Goal: Task Accomplishment & Management: Complete application form

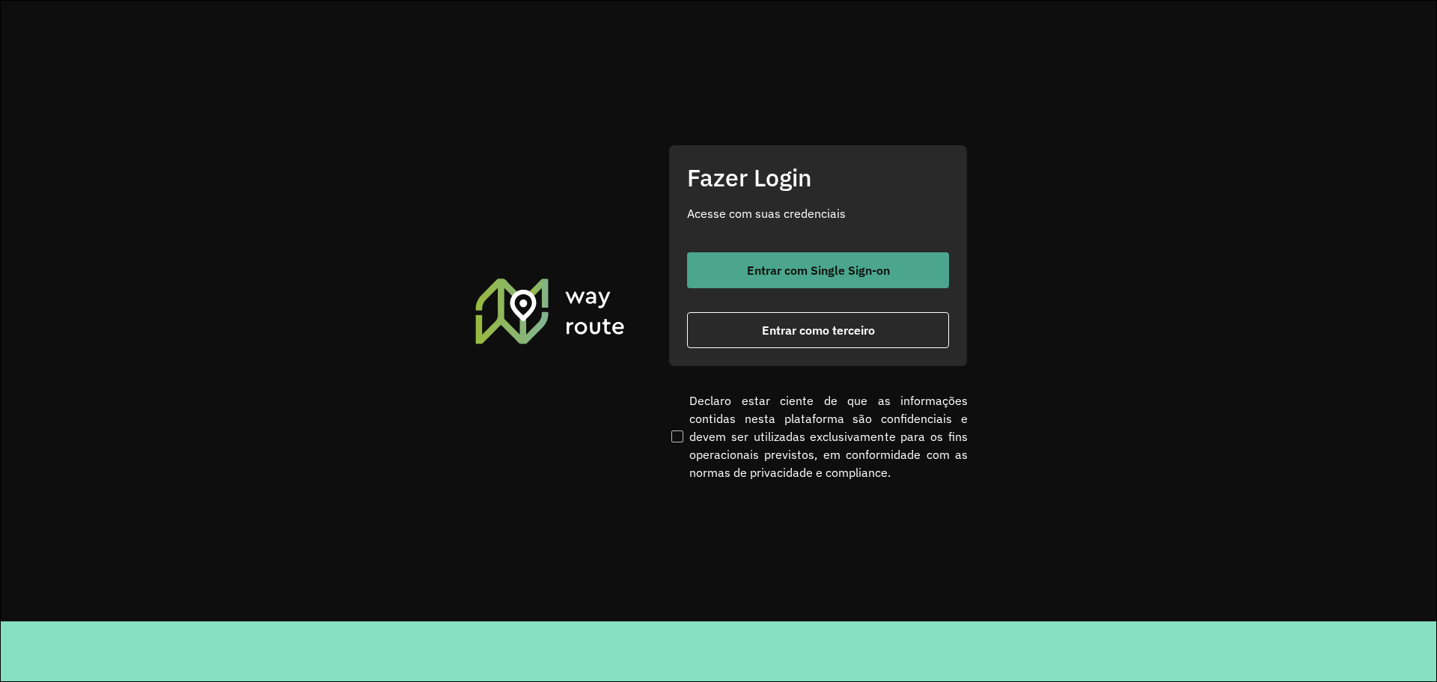
click at [848, 271] on span "Entrar com Single Sign-on" at bounding box center [818, 270] width 143 height 12
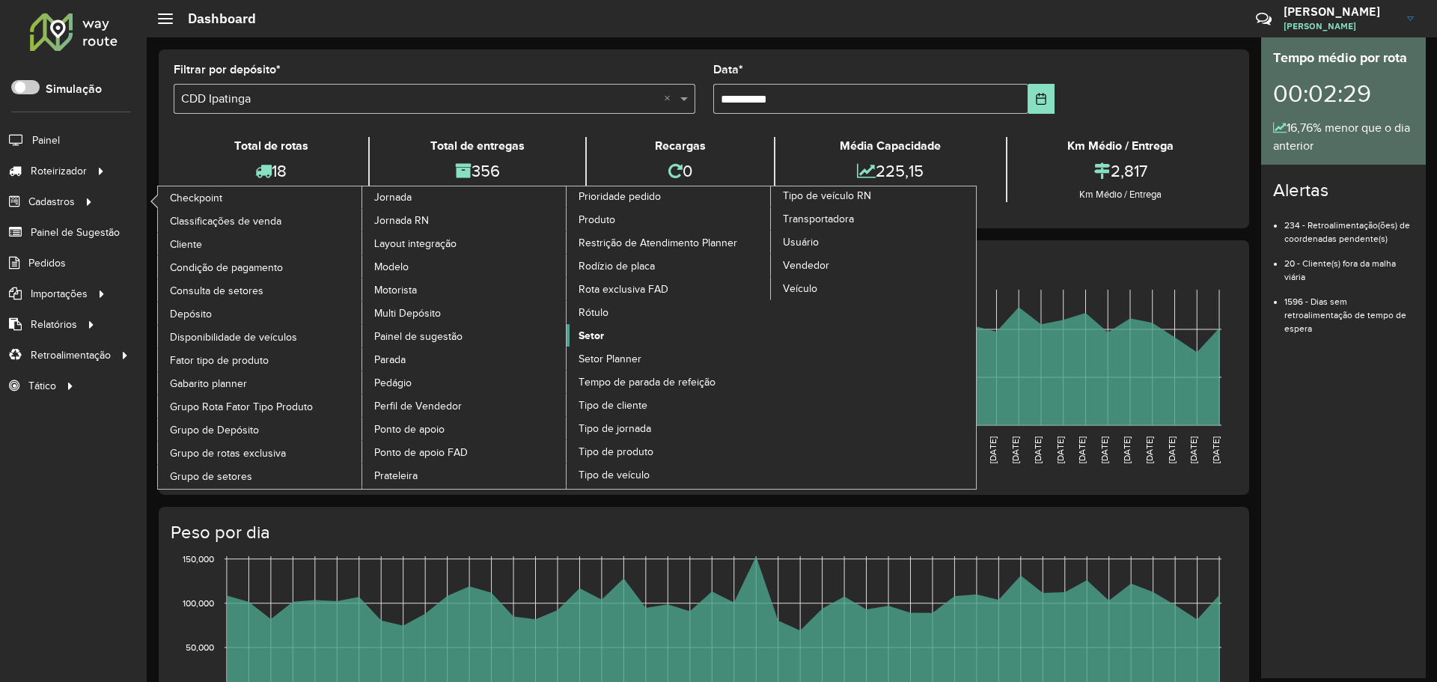
click at [582, 331] on span "Setor" at bounding box center [591, 336] width 25 height 16
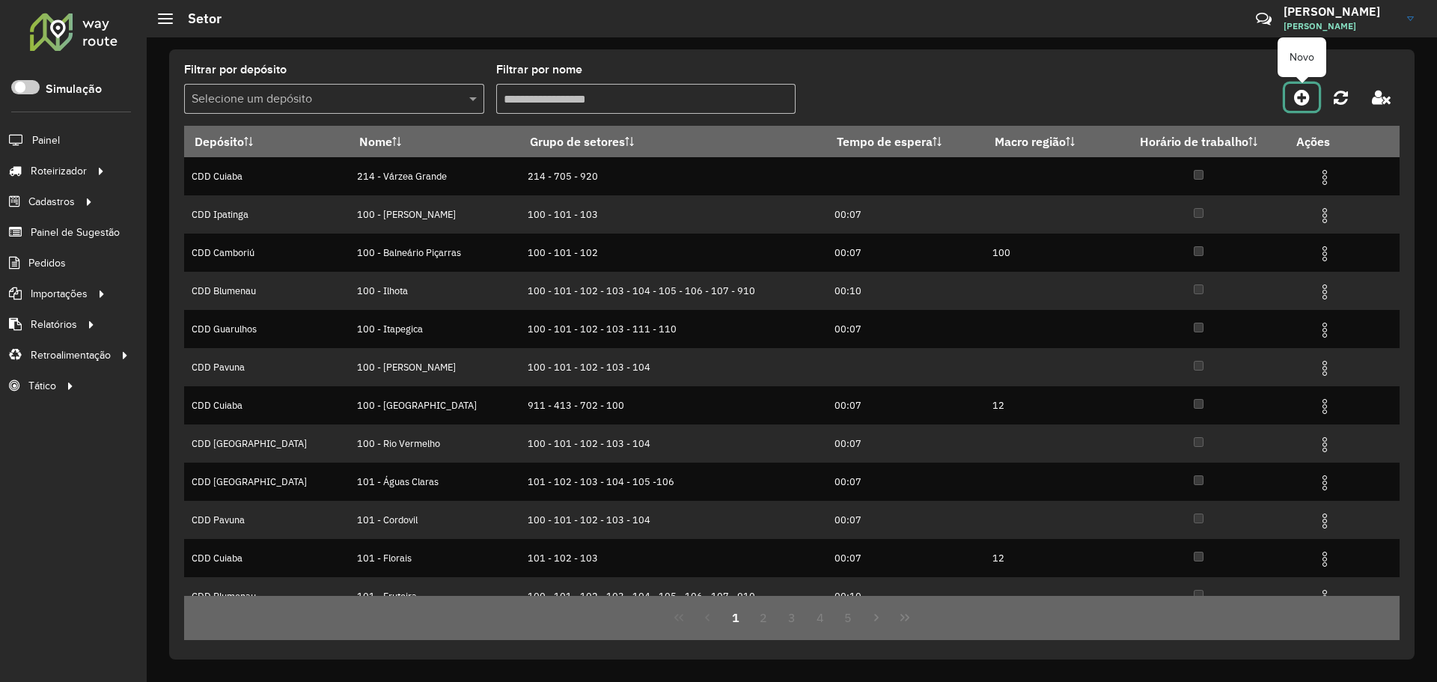
click at [1302, 99] on icon at bounding box center [1302, 97] width 16 height 18
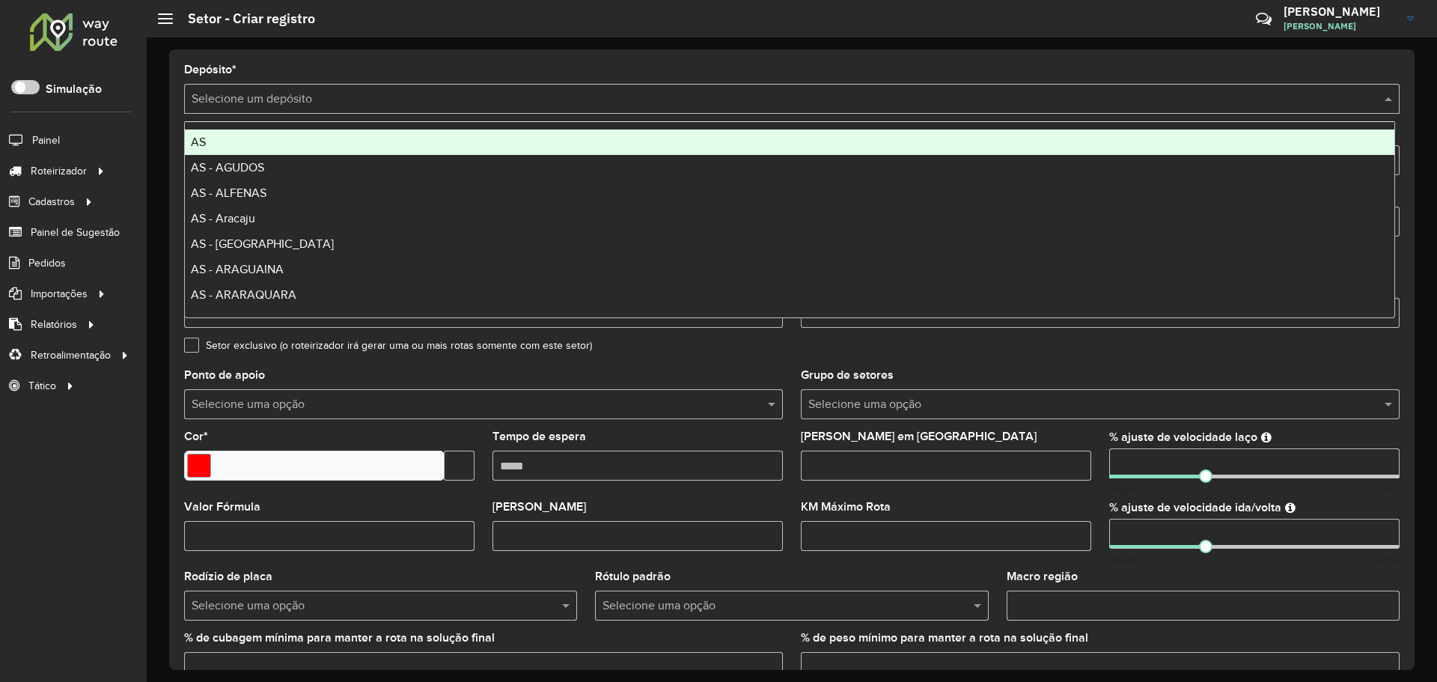
click at [505, 106] on input "text" at bounding box center [777, 100] width 1171 height 18
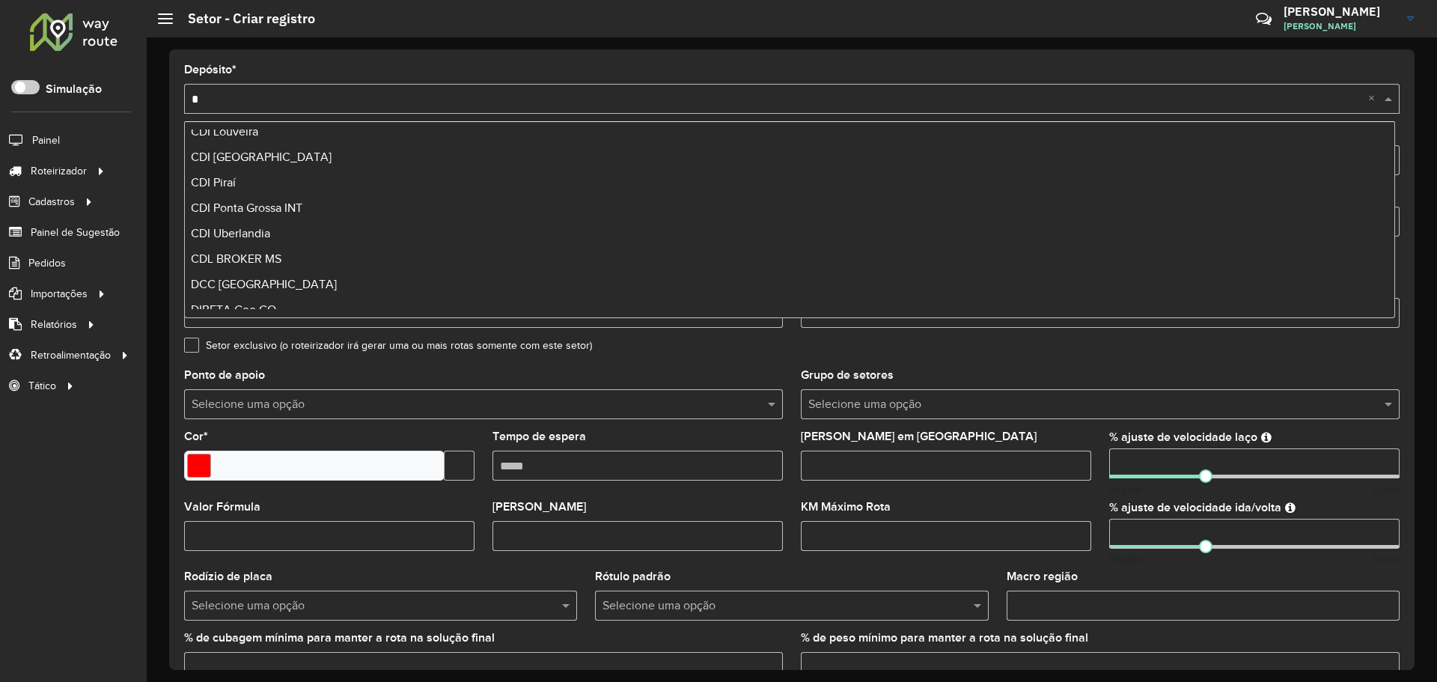
scroll to position [1970, 0]
type input "**"
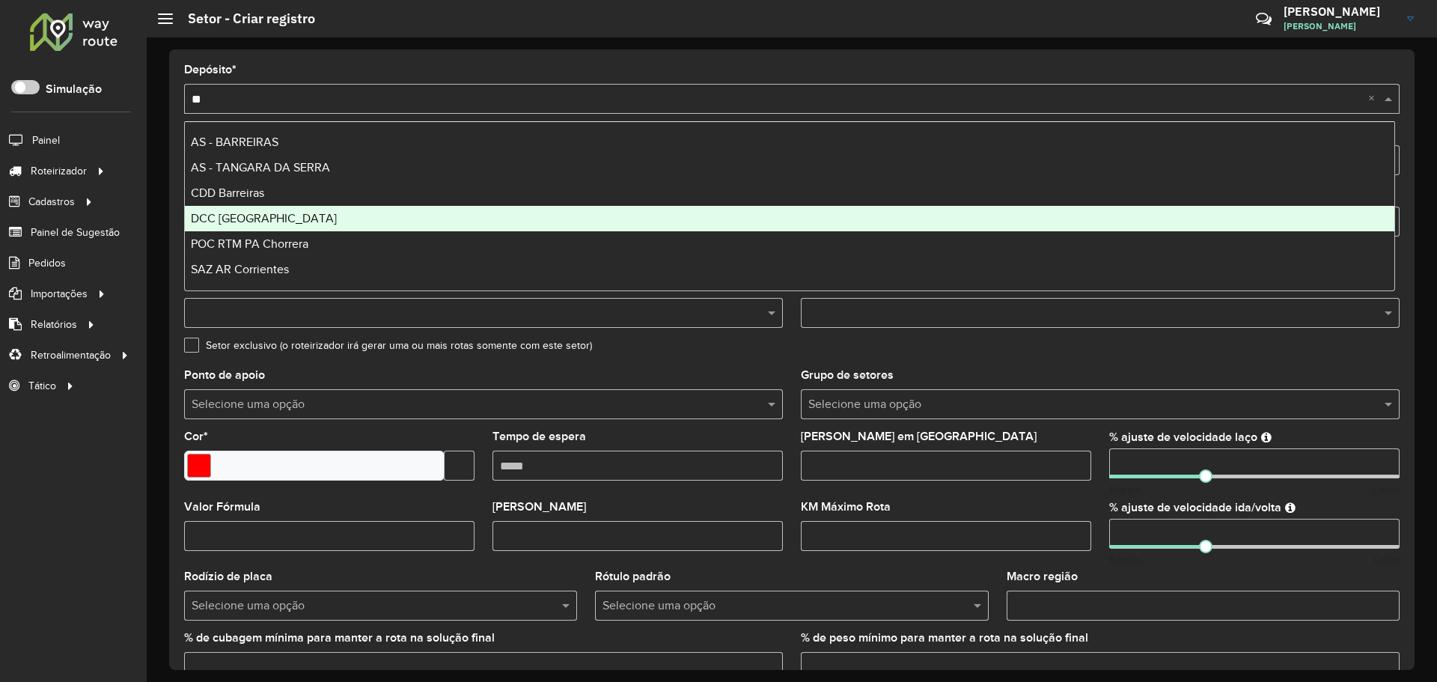
scroll to position [0, 0]
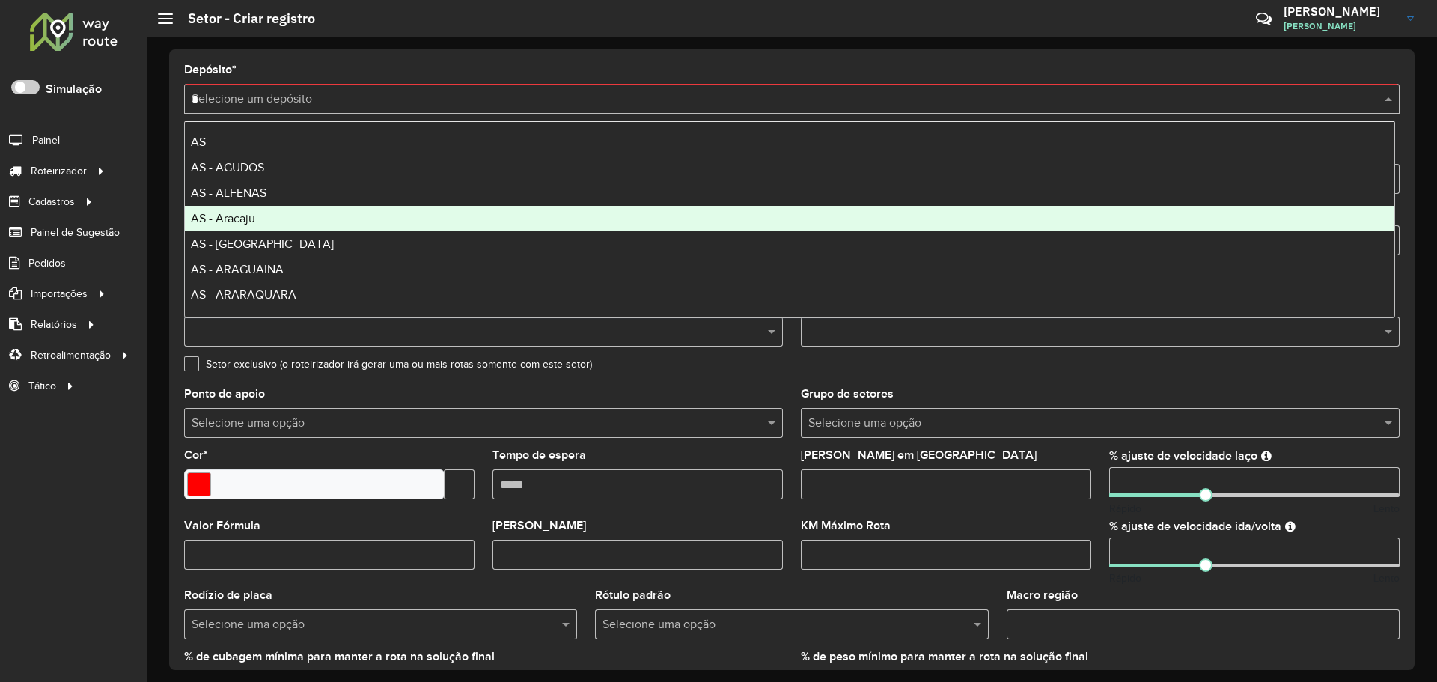
type input "**"
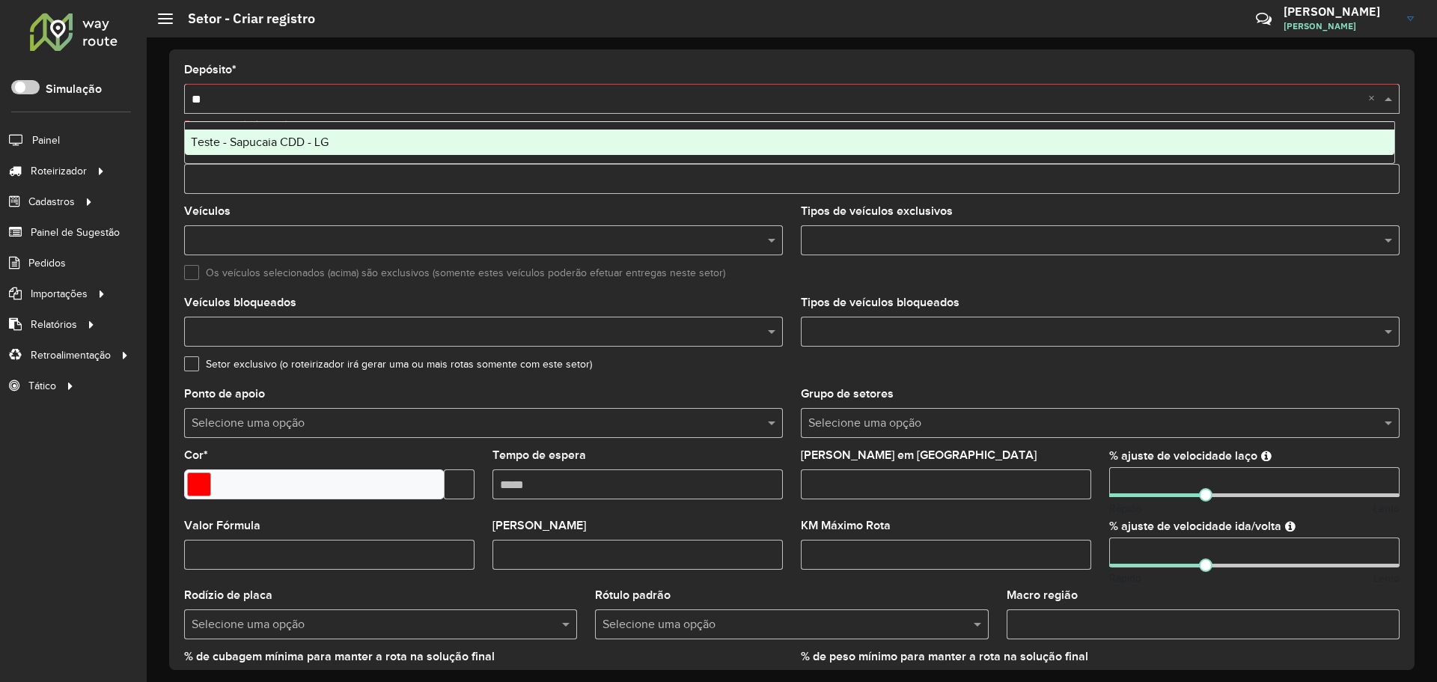
click at [611, 141] on div "Teste - Sapucaia CDD - LG" at bounding box center [789, 141] width 1209 height 25
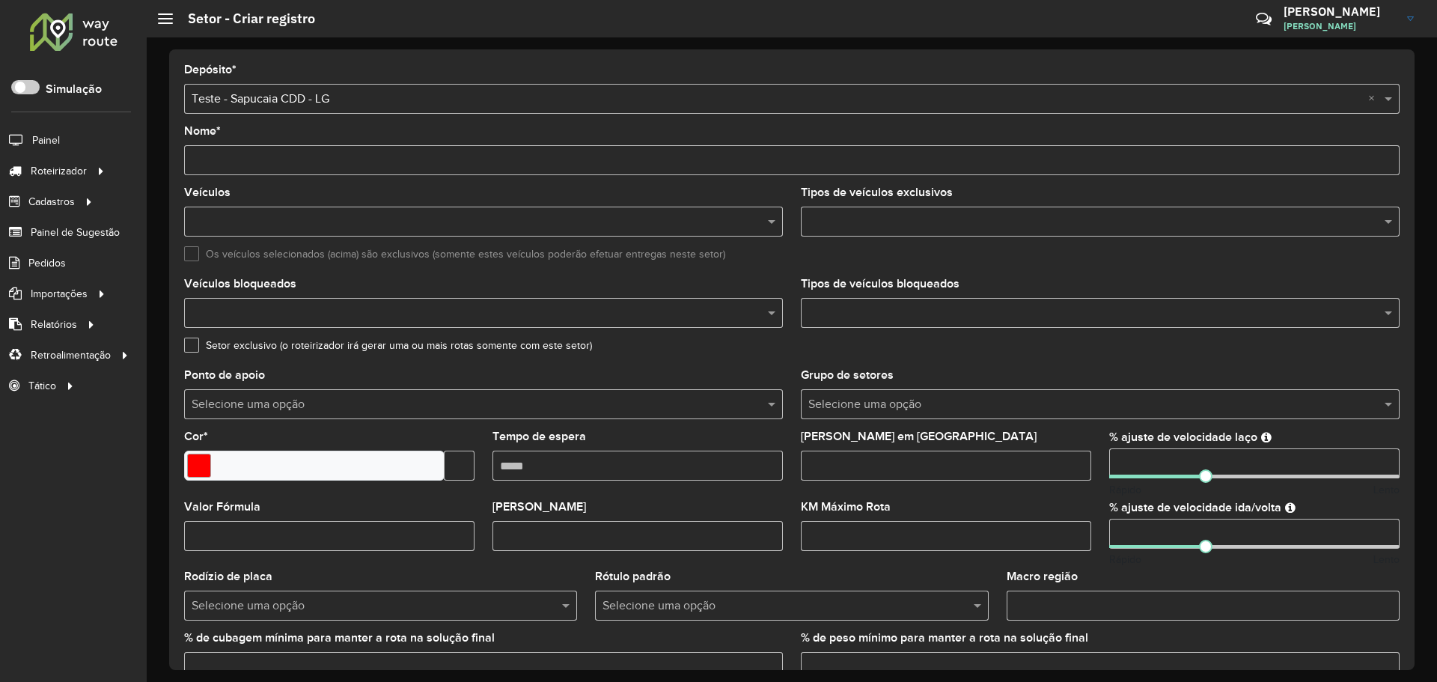
click at [394, 166] on input "Nome *" at bounding box center [791, 160] width 1215 height 30
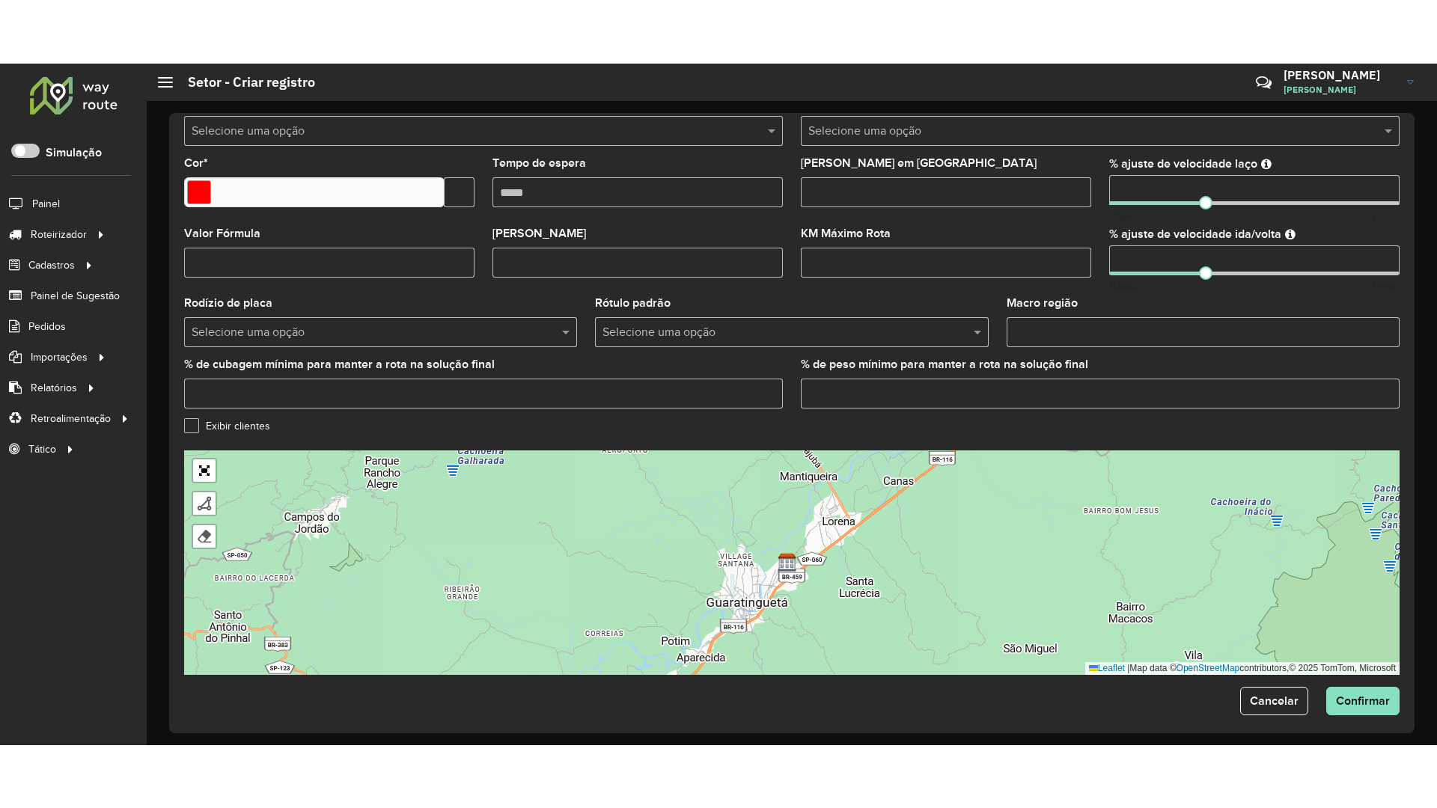
scroll to position [346, 0]
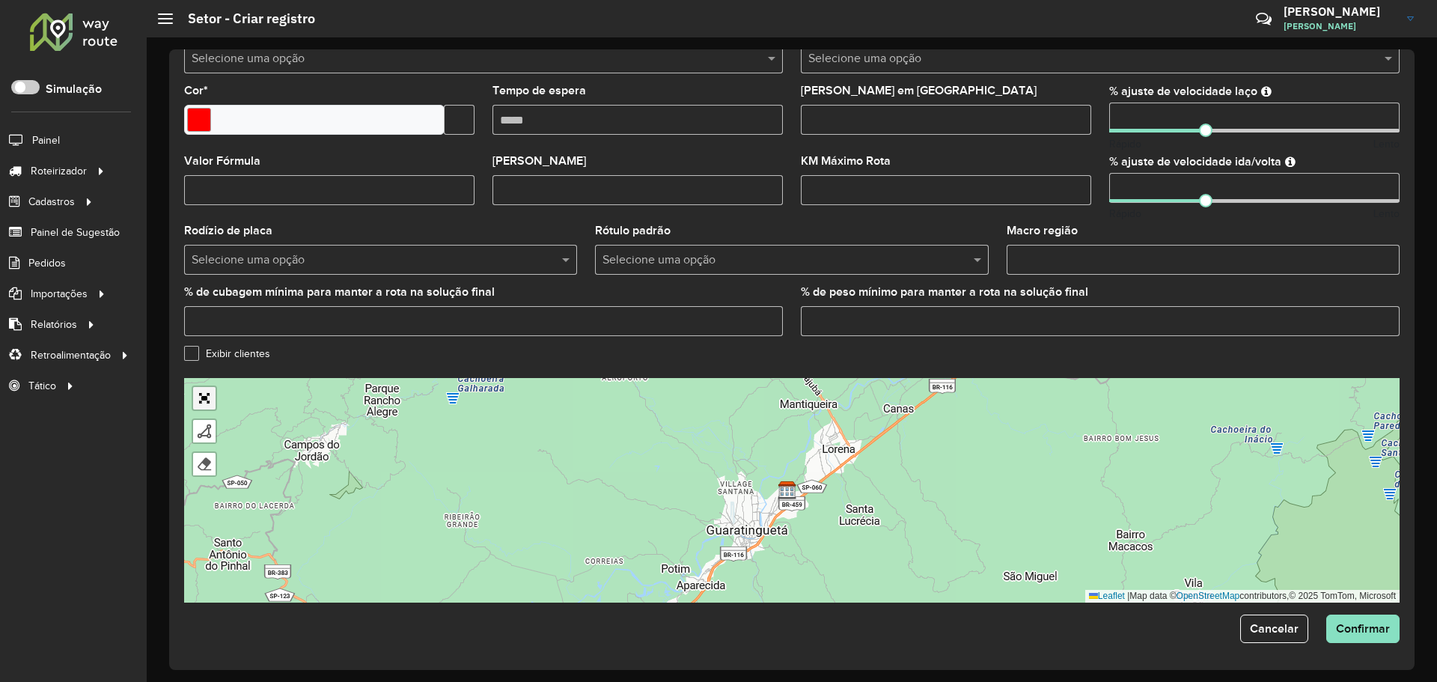
type input "*****"
click at [205, 397] on link "Abrir mapa em tela cheia" at bounding box center [204, 398] width 22 height 22
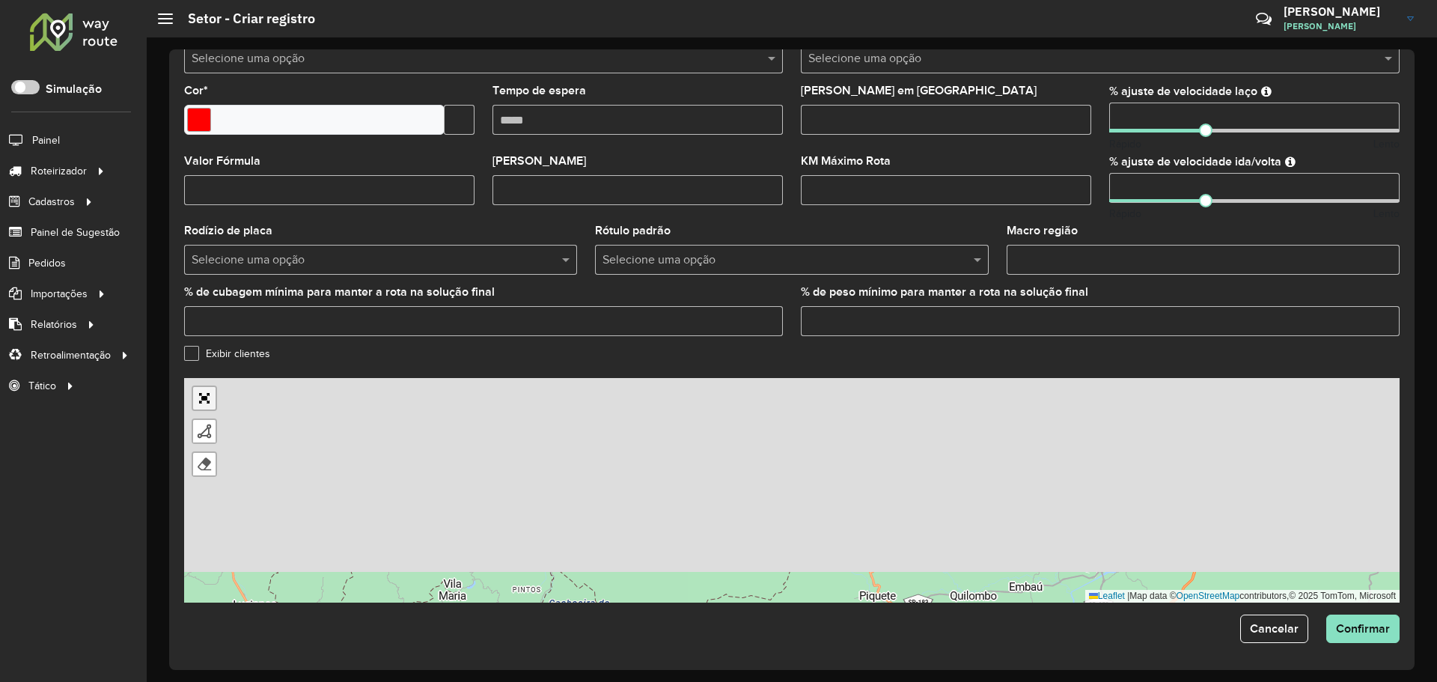
scroll to position [0, 0]
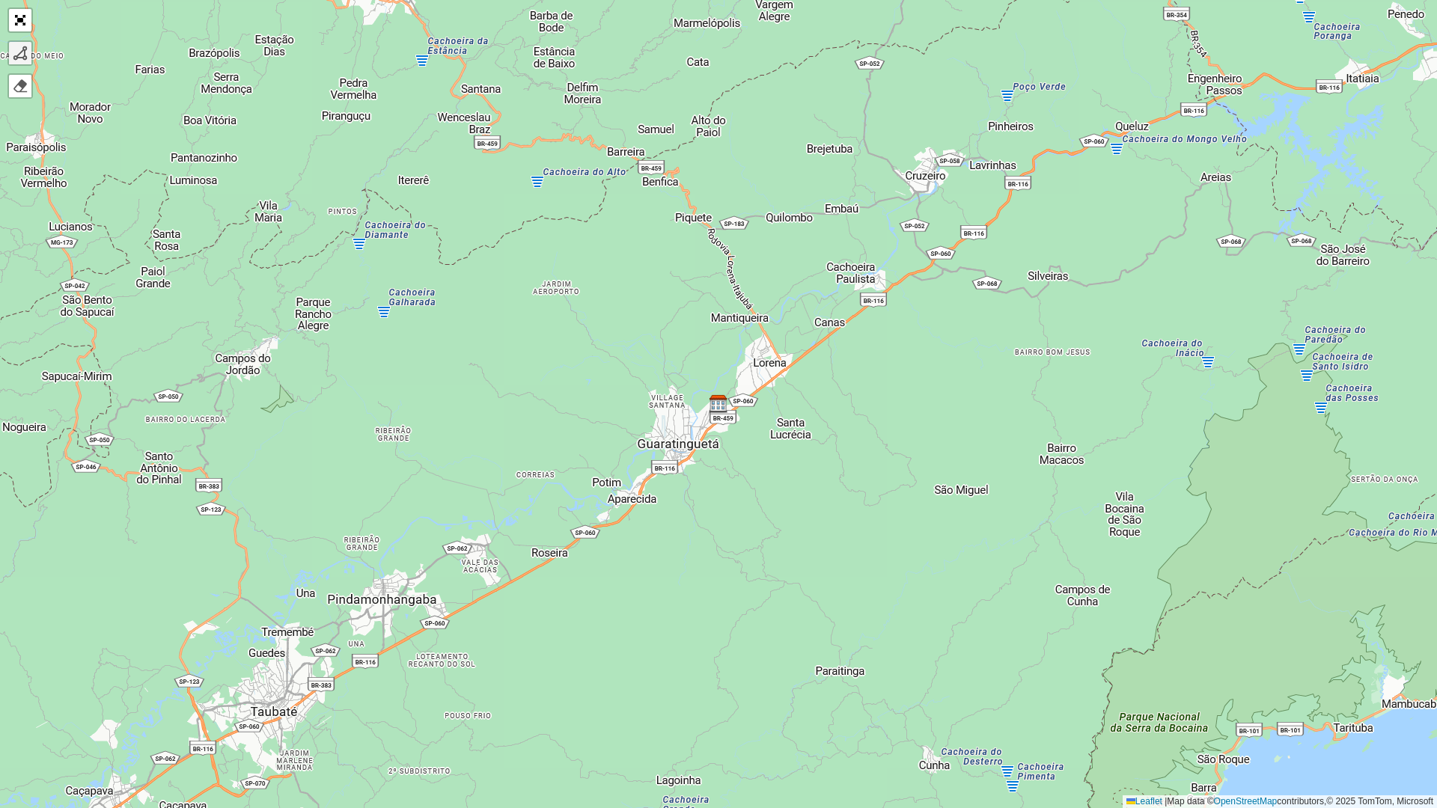
click at [22, 55] on div at bounding box center [20, 53] width 15 height 15
click at [642, 433] on div "100 - Taquara 01 101 - Igrejinha 102 - Parobé 01 103 - Nova Hartz e Araricá 104…" at bounding box center [718, 404] width 1437 height 808
click at [642, 433] on icon at bounding box center [642, 433] width 0 height 0
click at [673, 382] on div "100 - Taquara 01 101 - Igrejinha 102 - Parobé 01 103 - Nova Hartz e Araricá 104…" at bounding box center [718, 404] width 1437 height 808
drag, startPoint x: 701, startPoint y: 404, endPoint x: 691, endPoint y: 442, distance: 38.7
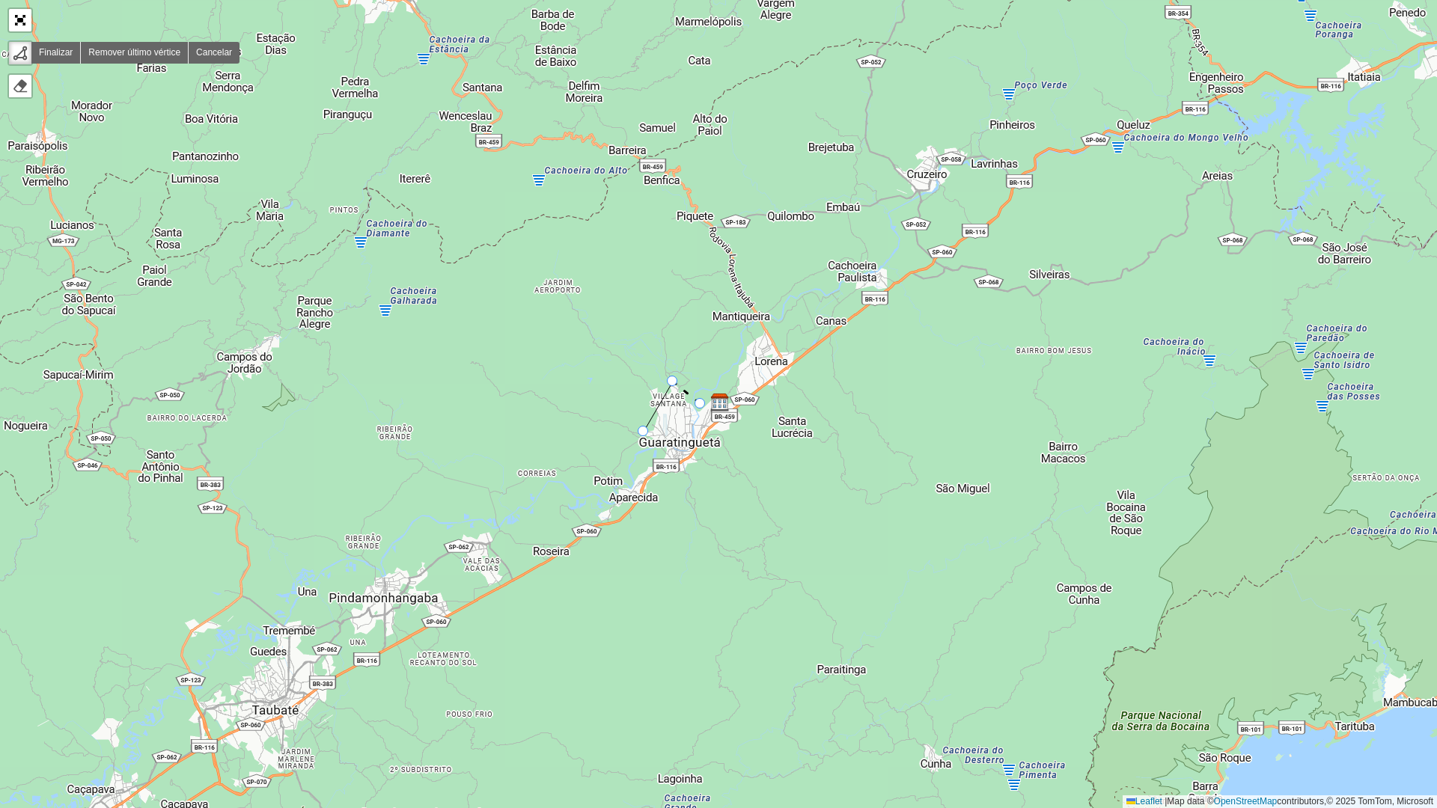
click at [701, 405] on div "100 - Taquara 01 101 - Igrejinha 102 - Parobé 01 103 - Nova Hartz e Araricá 104…" at bounding box center [718, 404] width 1437 height 808
click at [691, 442] on div "100 - Taquara 01 101 - Igrejinha 102 - Parobé 01 103 - Nova Hartz e Araricá 104…" at bounding box center [718, 404] width 1437 height 808
drag, startPoint x: 705, startPoint y: 477, endPoint x: 659, endPoint y: 468, distance: 46.7
click at [703, 478] on div "100 - Taquara 01 101 - Igrejinha 102 - Parobé 01 103 - Nova Hartz e Araricá 104…" at bounding box center [718, 404] width 1437 height 808
click at [659, 467] on div "100 - Taquara 01 101 - Igrejinha 102 - Parobé 01 103 - Nova Hartz e Araricá 104…" at bounding box center [718, 404] width 1437 height 808
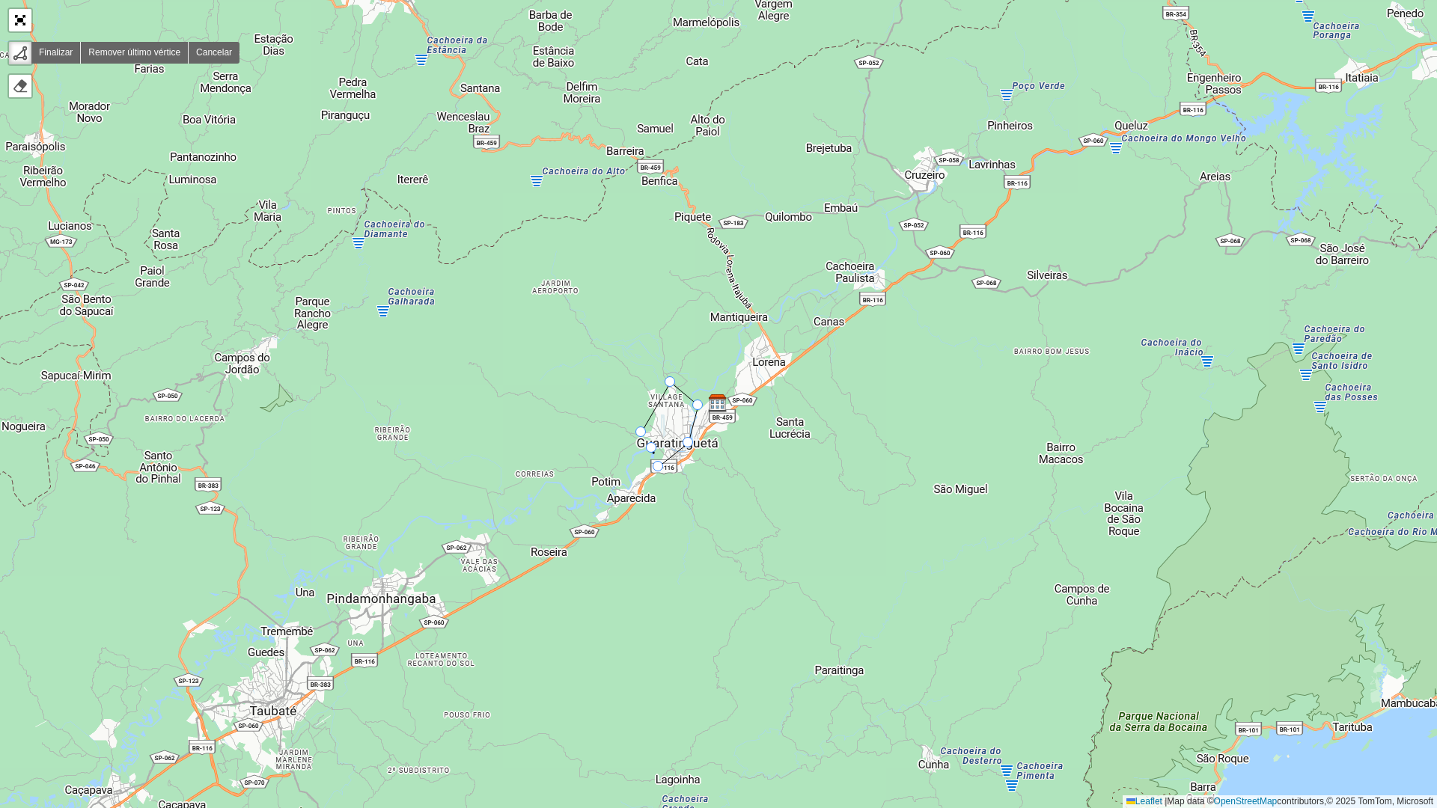
click at [652, 448] on div "100 - Taquara 01 101 - Igrejinha 102 - Parobé 01 103 - Nova Hartz e Araricá 104…" at bounding box center [718, 404] width 1437 height 808
click at [638, 434] on div at bounding box center [640, 432] width 10 height 10
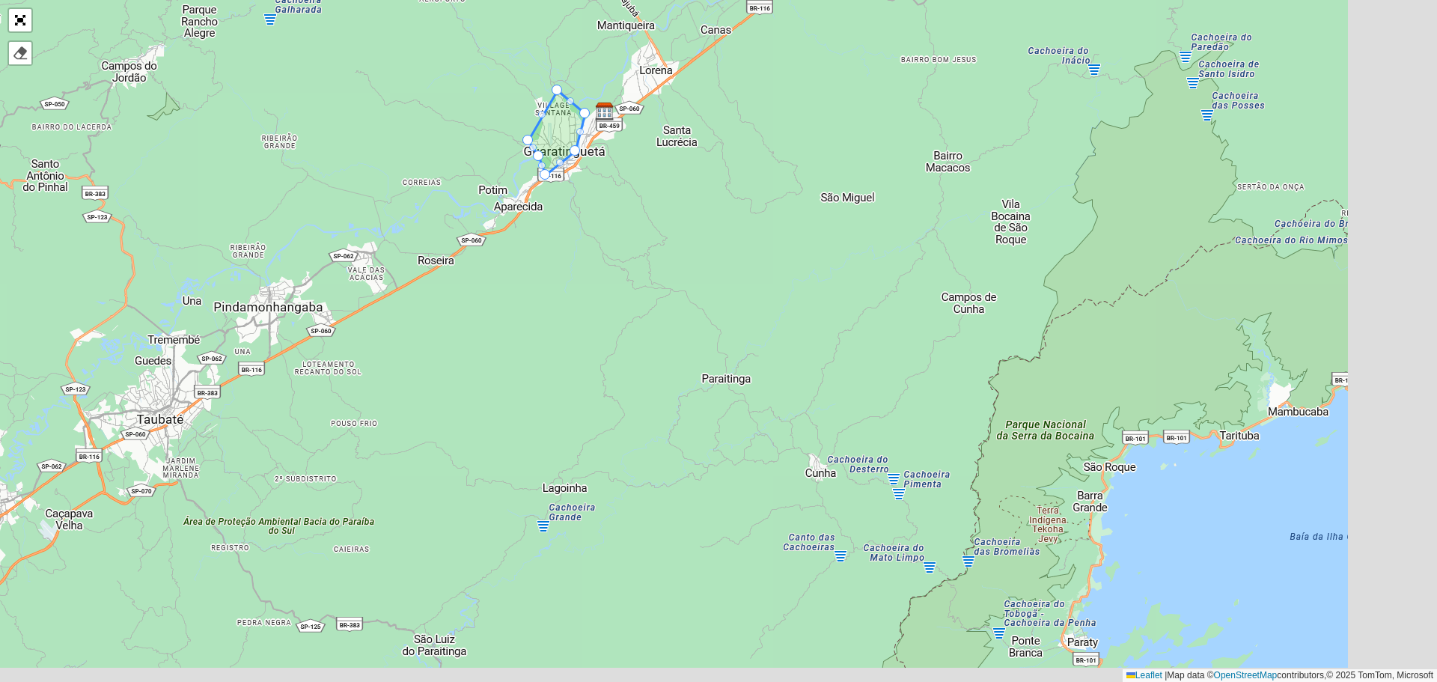
scroll to position [346, 0]
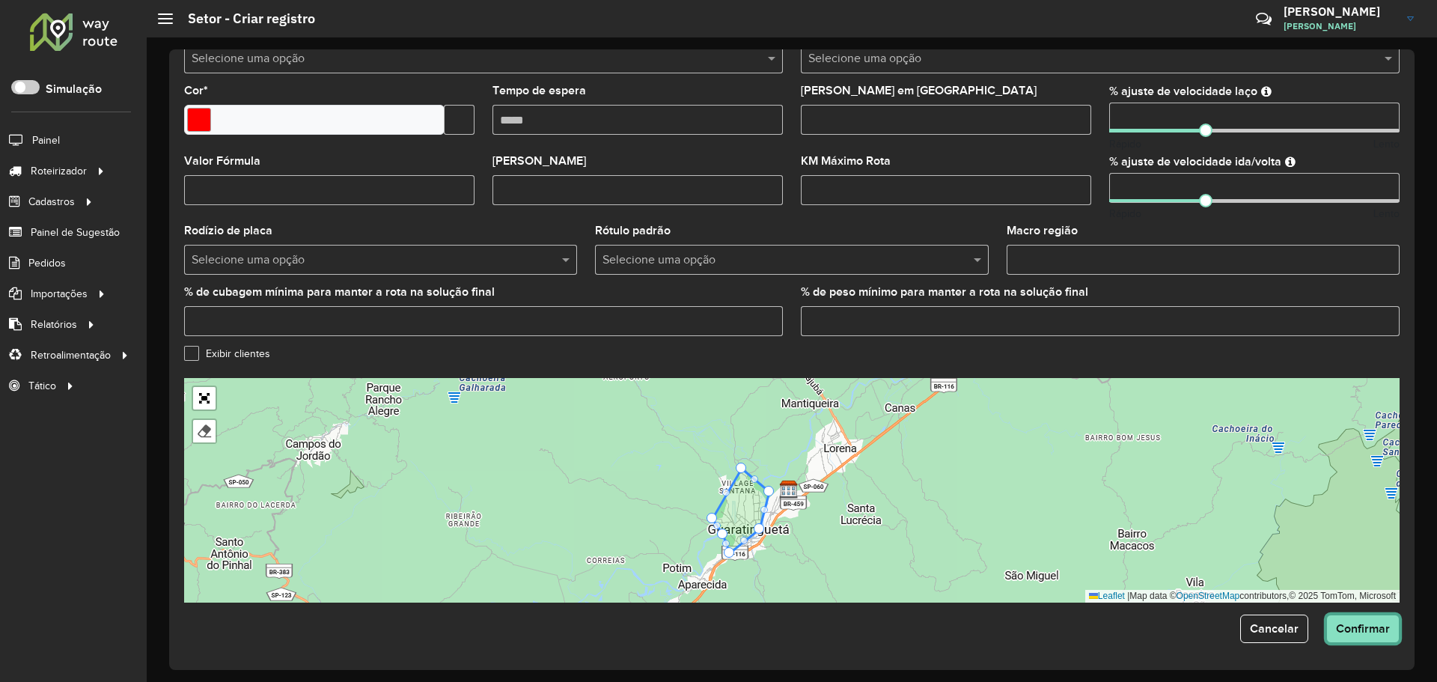
click at [1362, 638] on button "Confirmar" at bounding box center [1362, 628] width 73 height 28
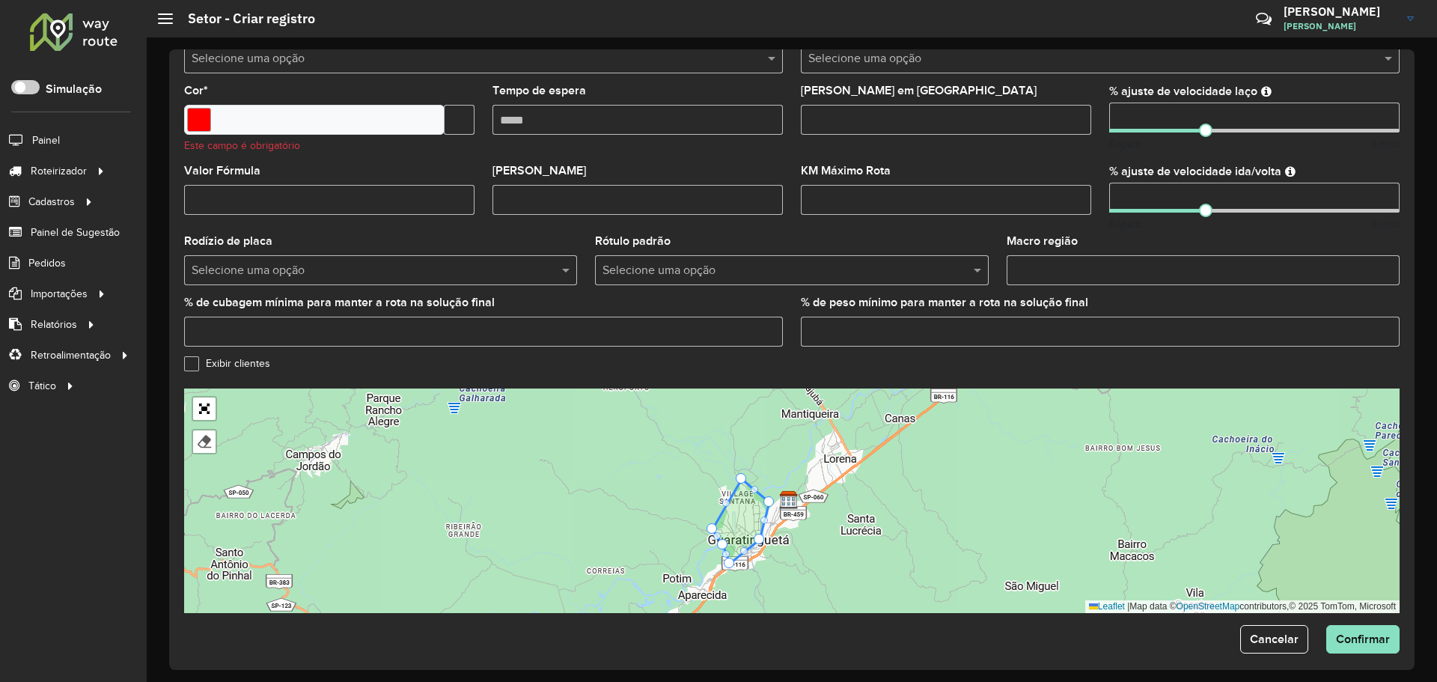
click at [478, 102] on formly-field "Cor * Este campo é obrigatório" at bounding box center [329, 125] width 308 height 80
click at [464, 119] on input "text" at bounding box center [459, 120] width 31 height 30
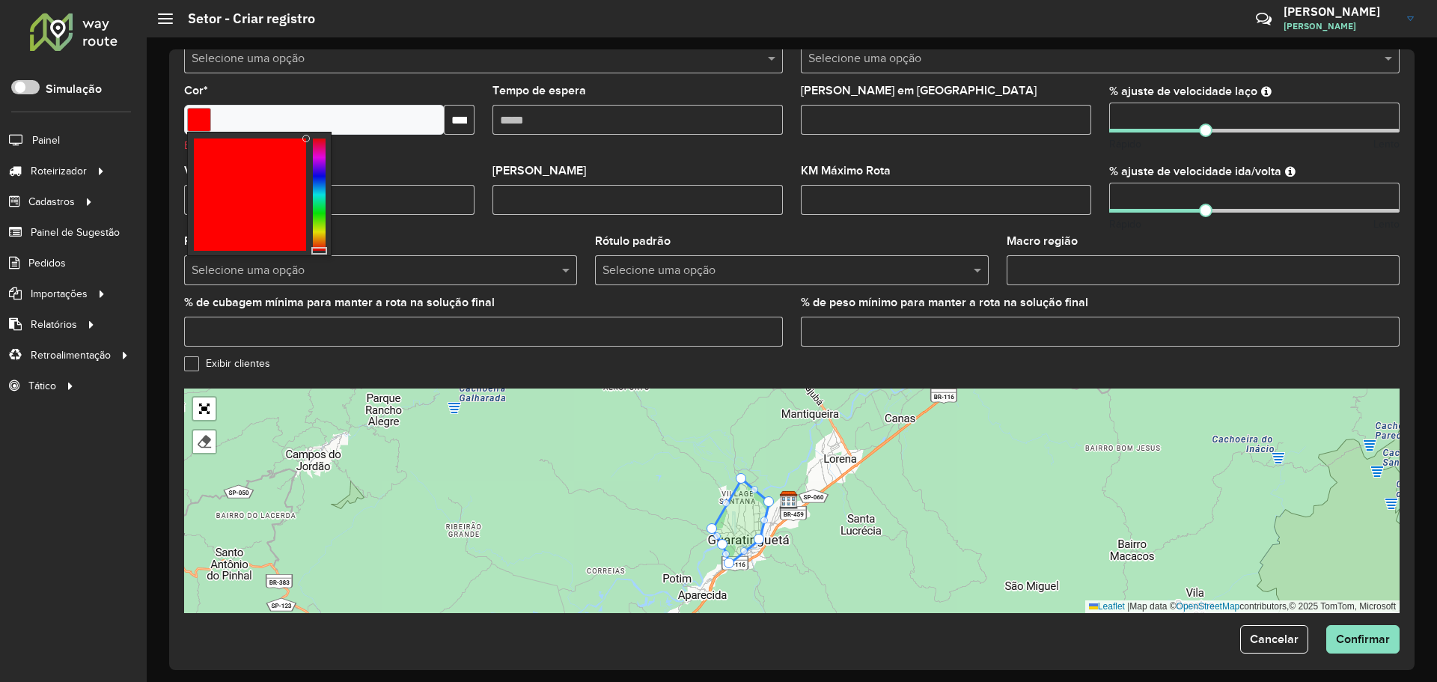
type input "*******"
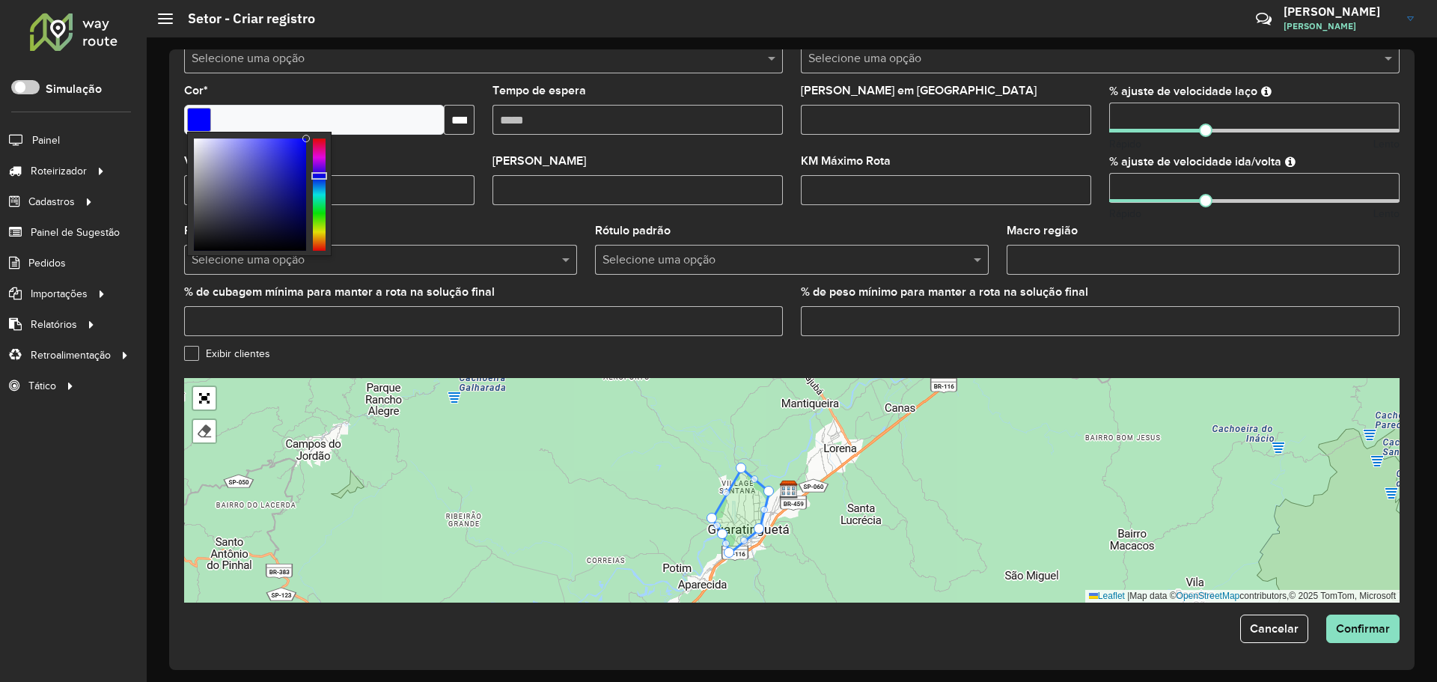
drag, startPoint x: 317, startPoint y: 185, endPoint x: 318, endPoint y: 176, distance: 9.0
click at [318, 176] on div at bounding box center [319, 194] width 13 height 112
click at [426, 172] on div "Valor Fórmula" at bounding box center [329, 180] width 290 height 49
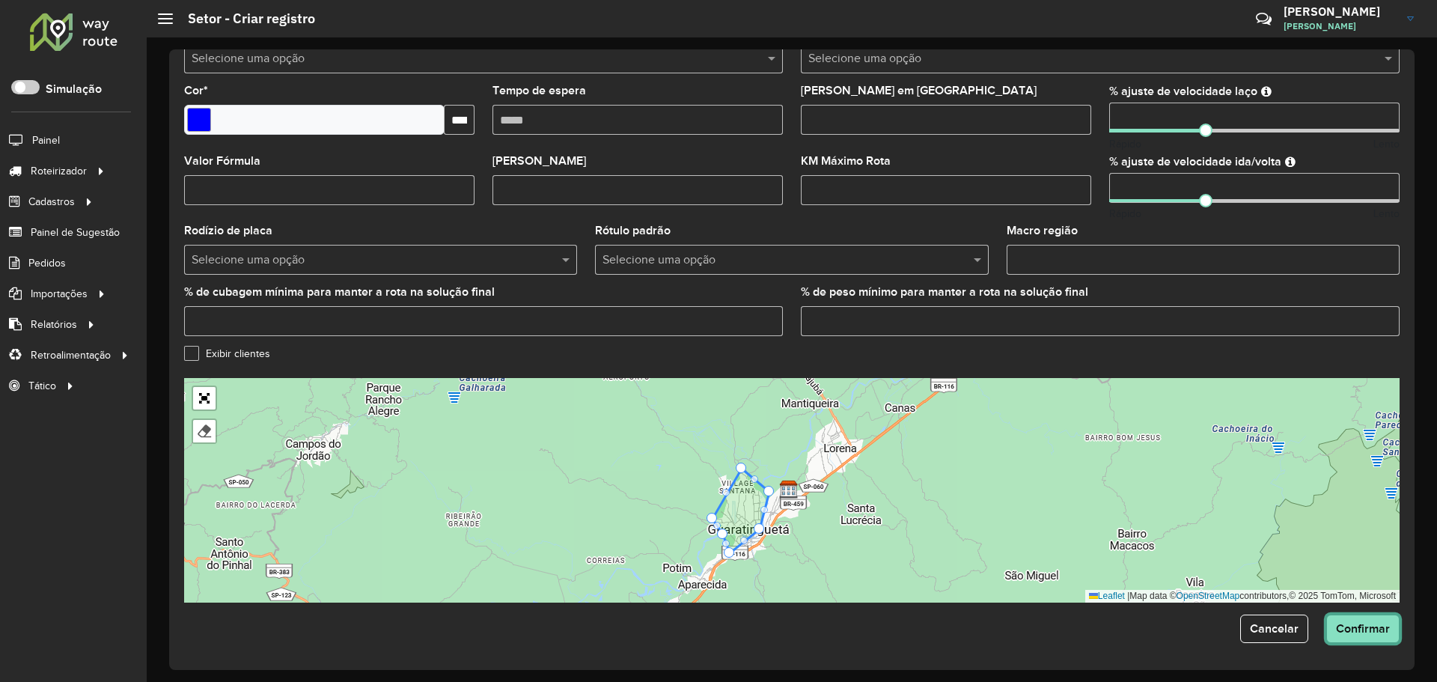
click at [1344, 632] on span "Confirmar" at bounding box center [1363, 628] width 54 height 13
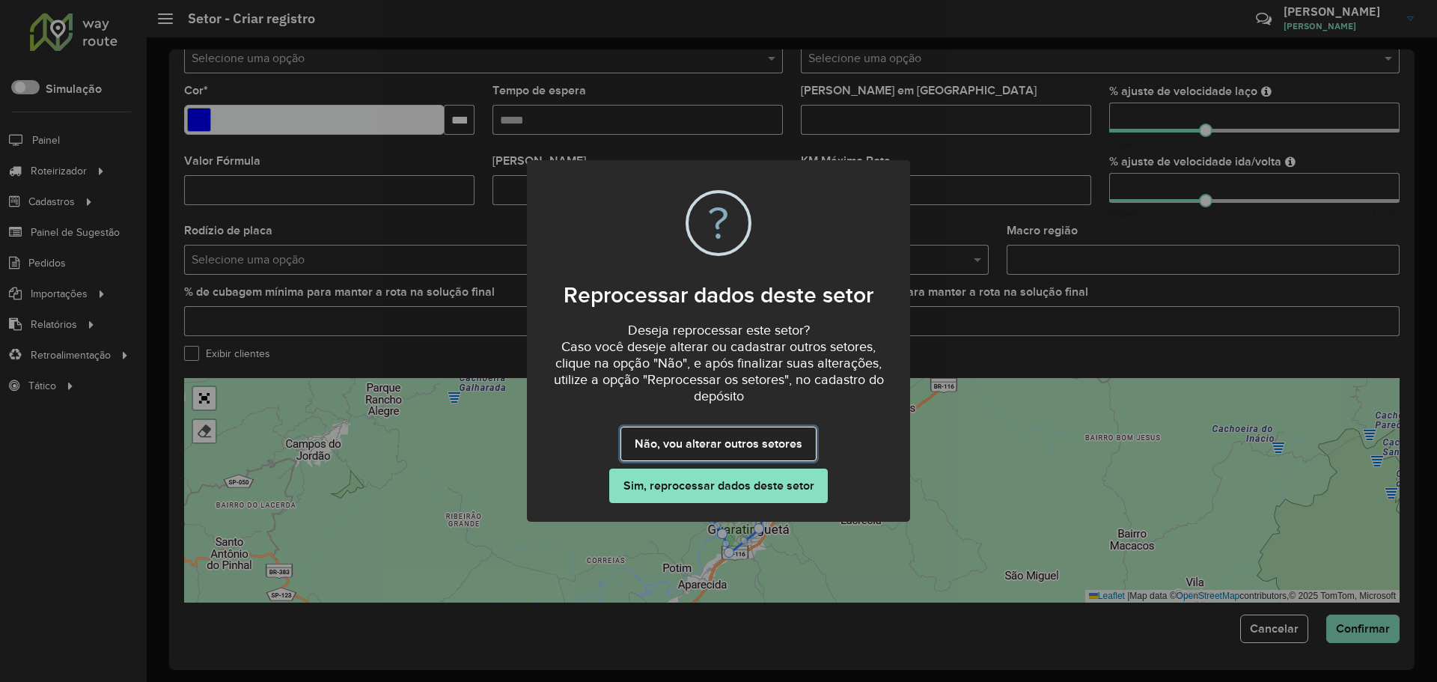
click at [721, 445] on button "Não, vou alterar outros setores" at bounding box center [717, 444] width 195 height 34
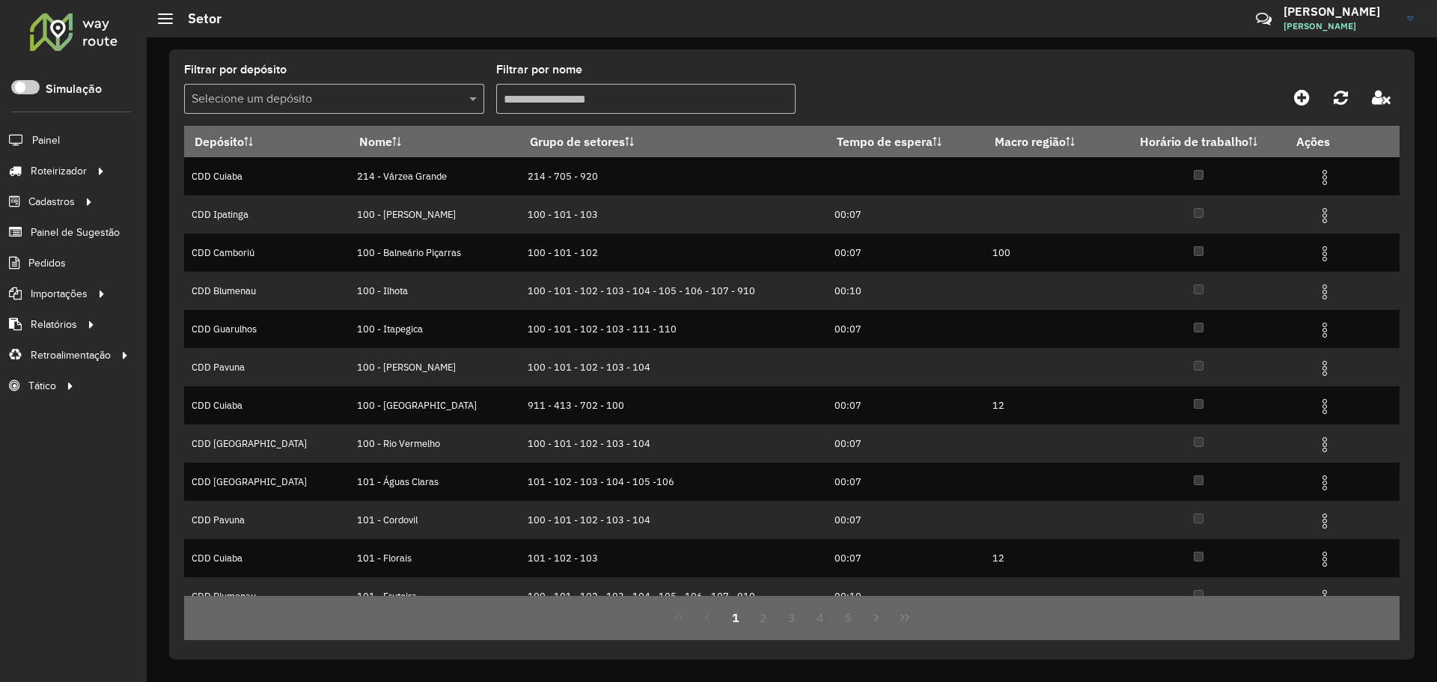
click at [582, 103] on input "Filtrar por nome" at bounding box center [646, 99] width 300 height 30
click at [361, 104] on input "text" at bounding box center [319, 100] width 255 height 18
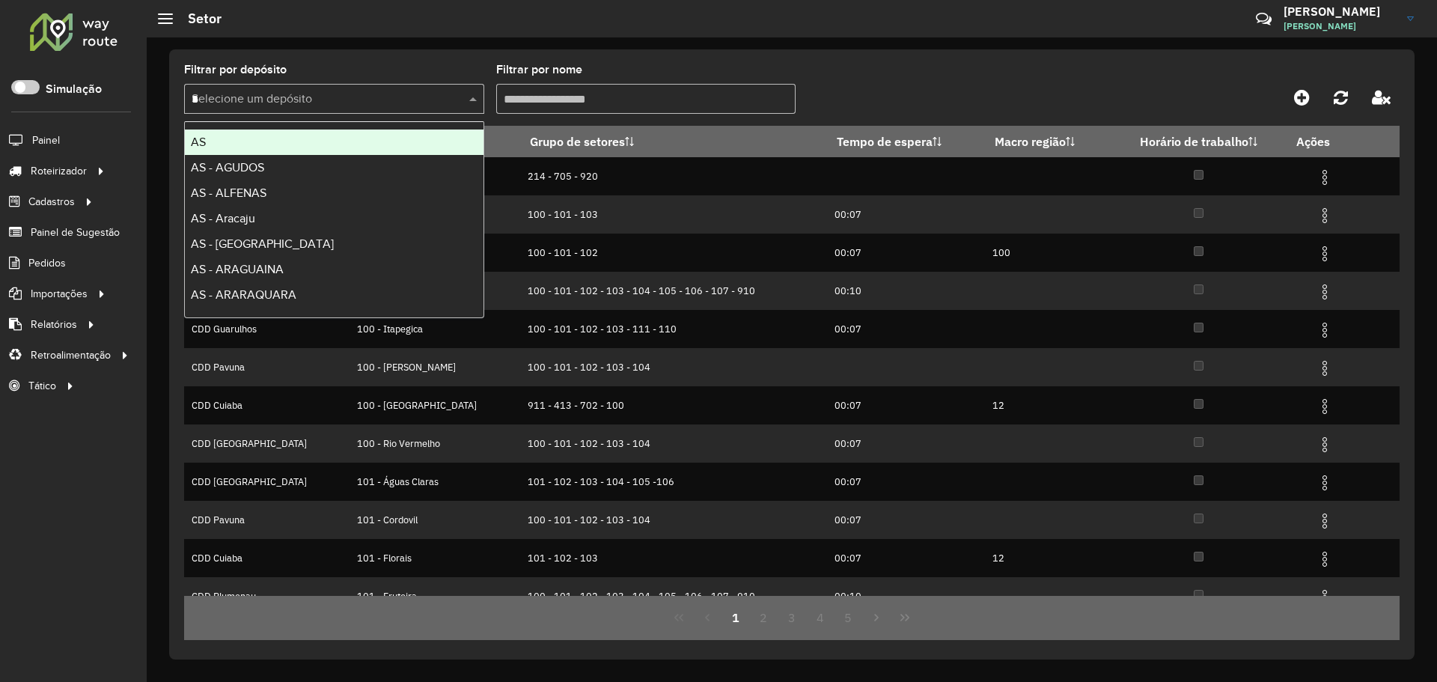
type input "**"
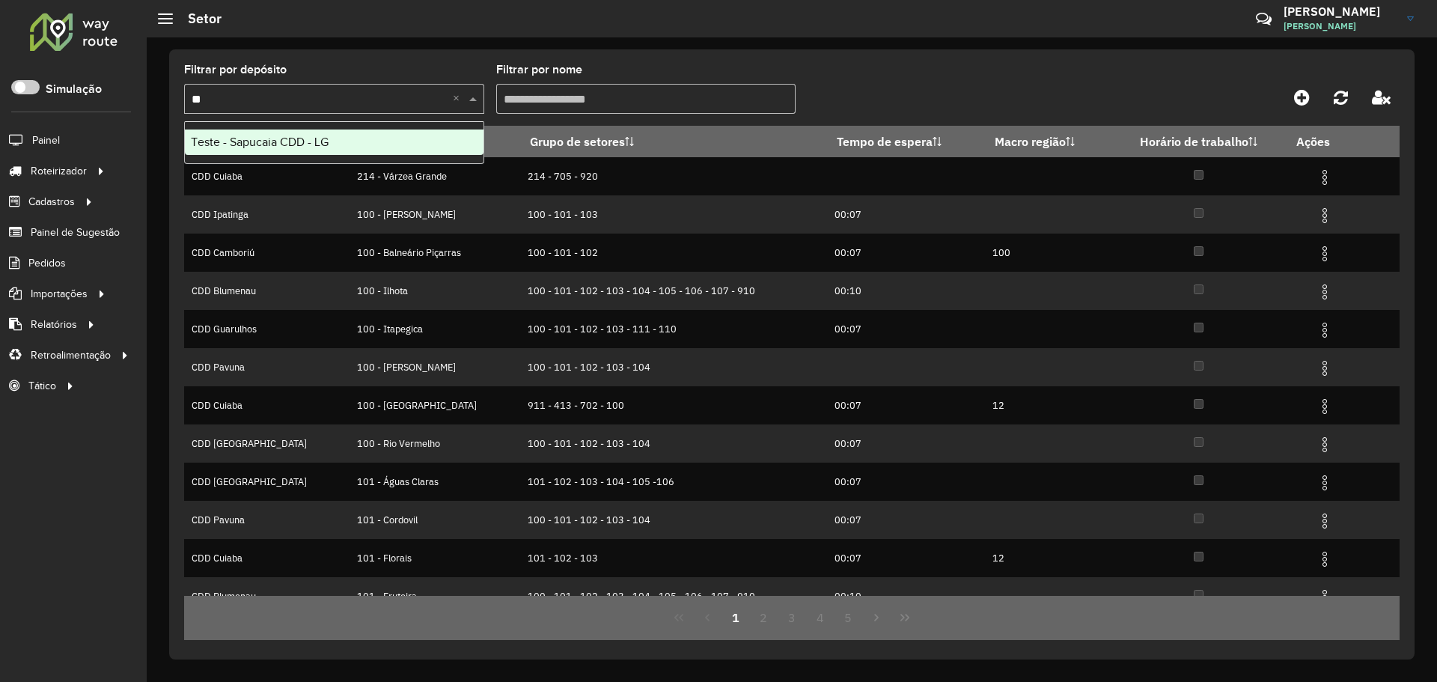
click at [351, 139] on div "Teste - Sapucaia CDD - LG" at bounding box center [334, 141] width 299 height 25
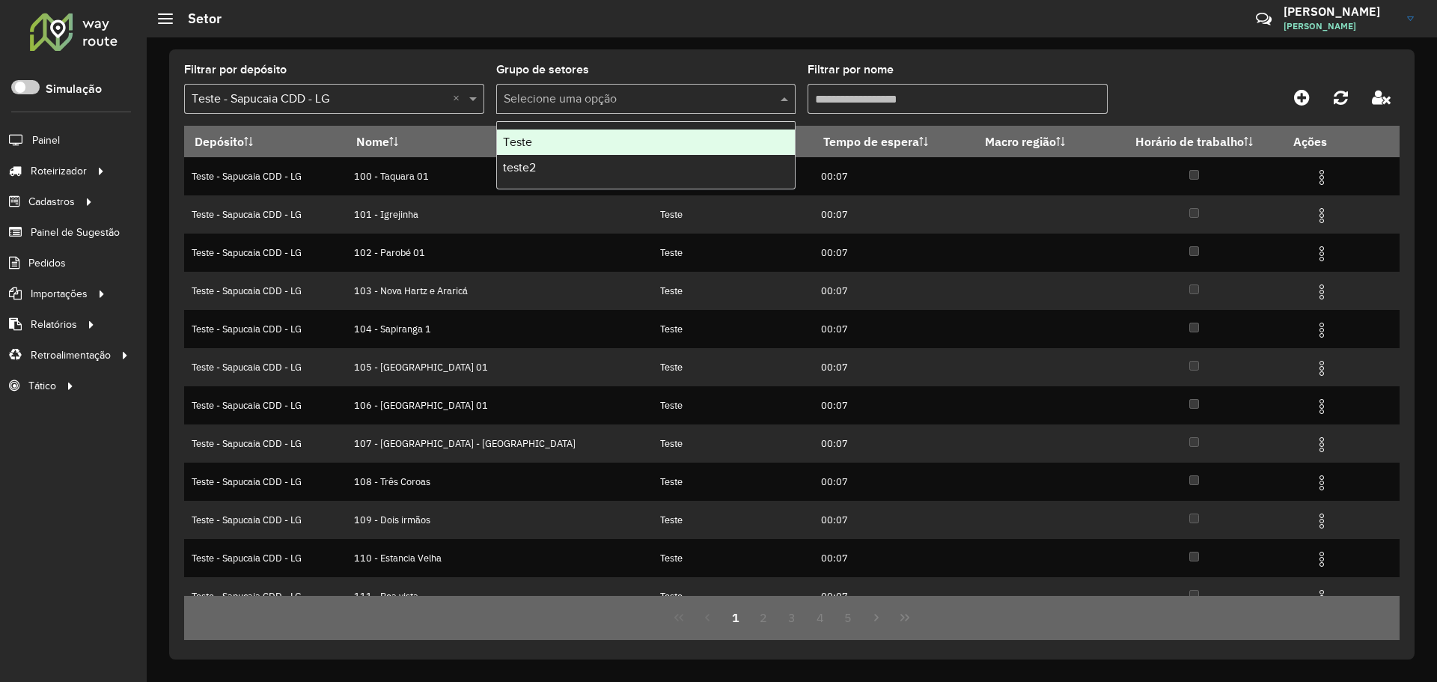
click at [620, 96] on input "text" at bounding box center [631, 100] width 255 height 18
click at [650, 49] on div "Filtrar por depósito Selecione um depósito × Teste - Sapucaia CDD - LG × Grupo …" at bounding box center [791, 354] width 1245 height 610
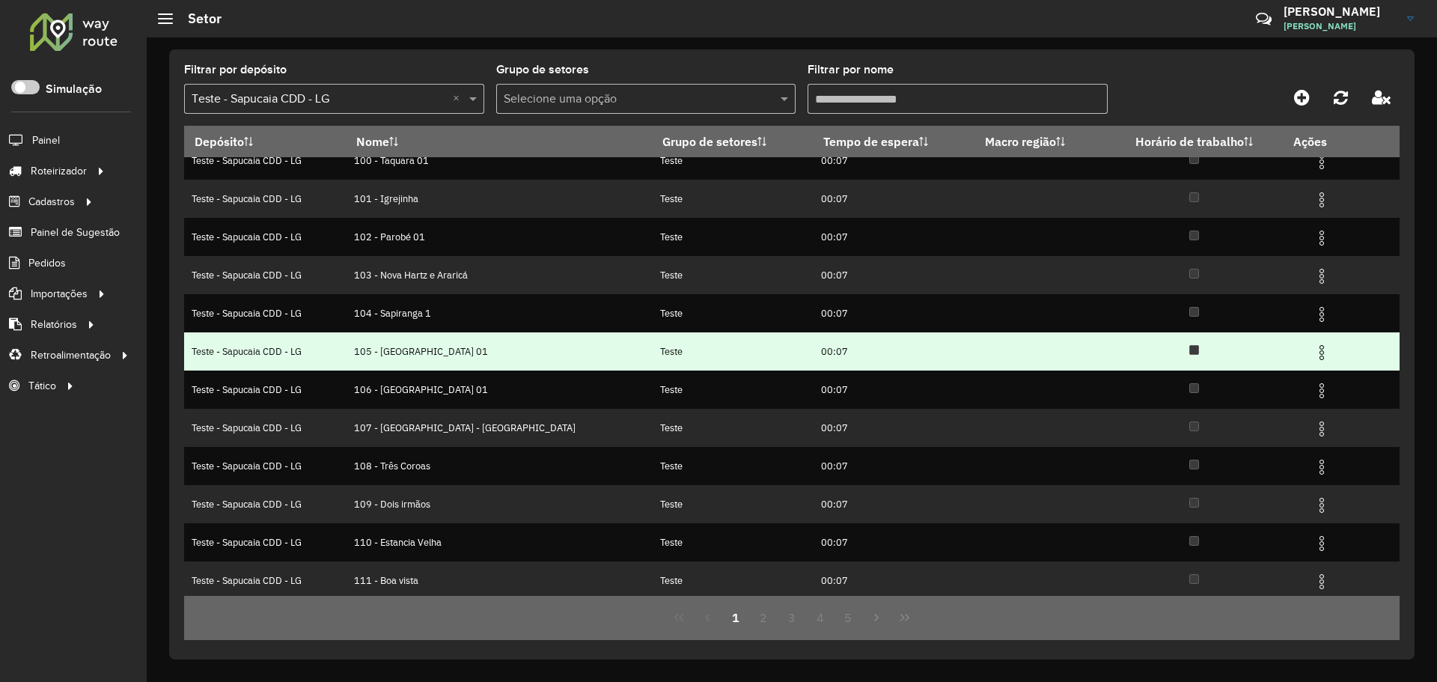
scroll to position [19, 0]
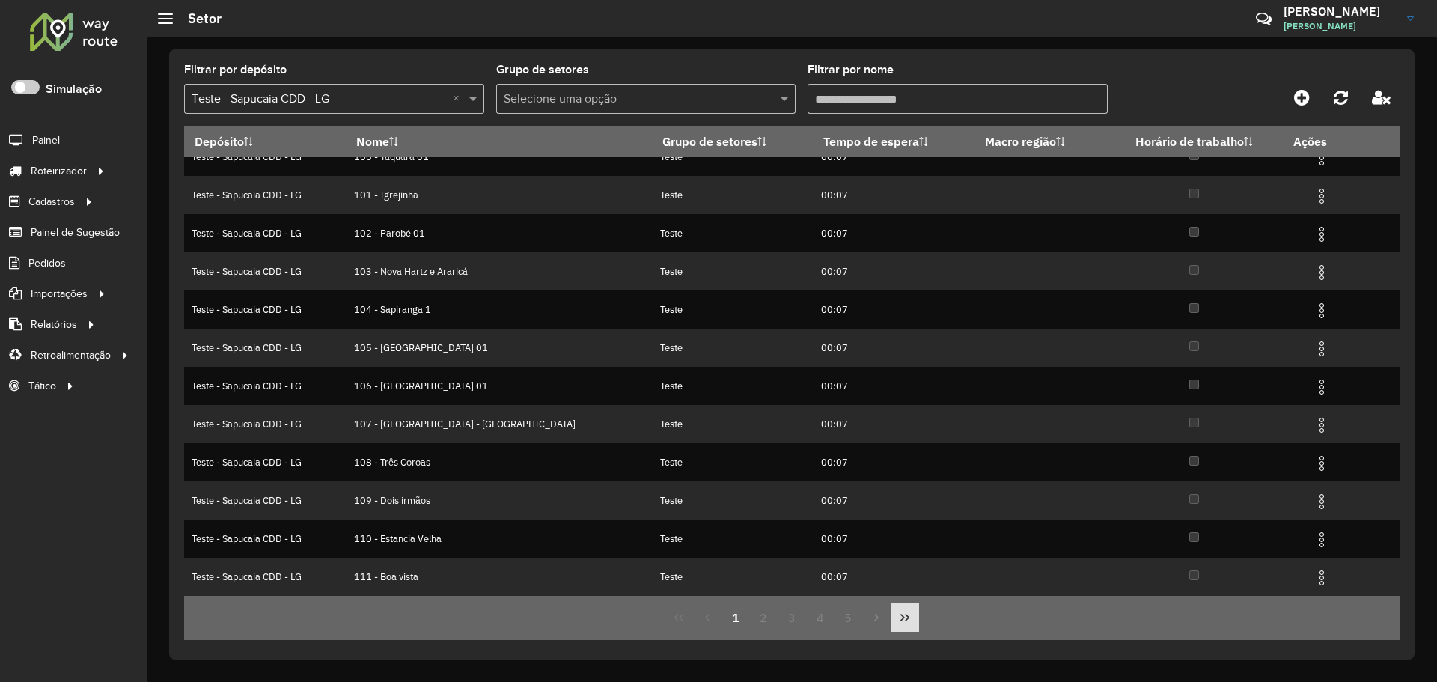
click at [899, 621] on icon "Last Page" at bounding box center [905, 617] width 12 height 12
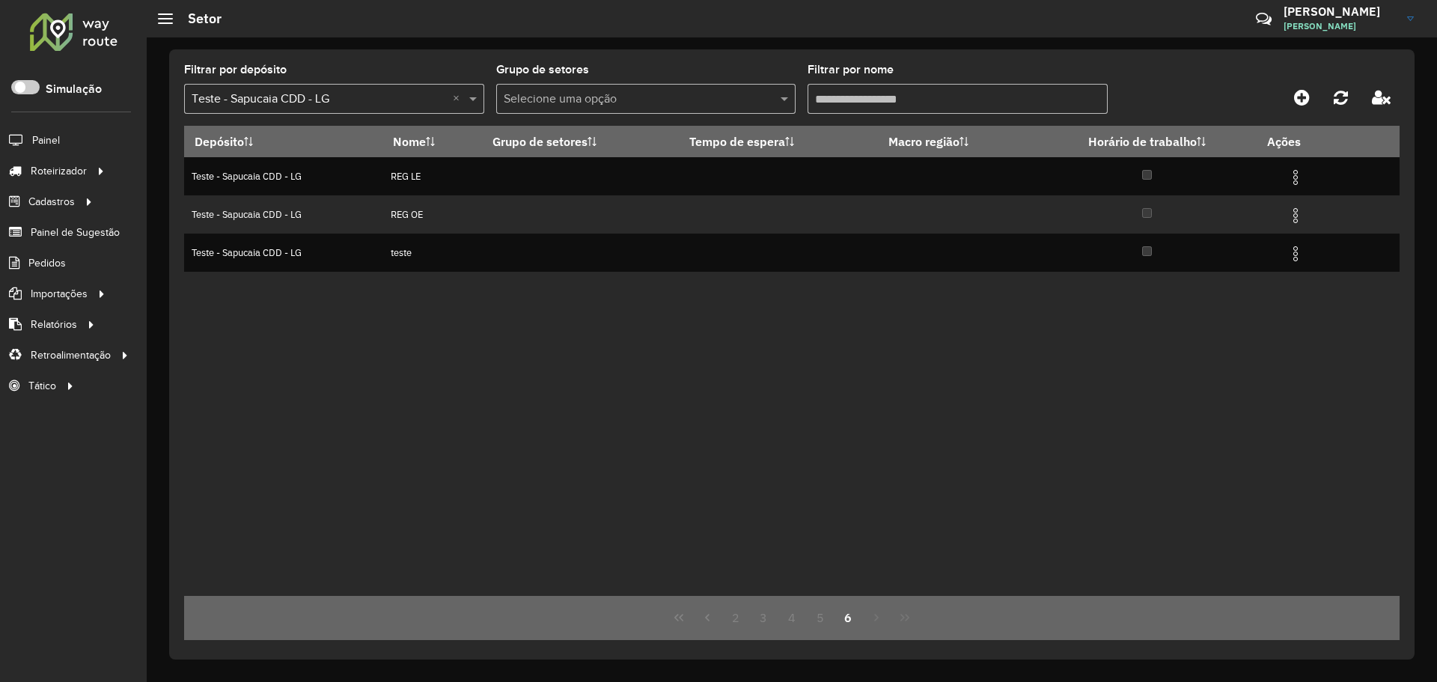
scroll to position [0, 0]
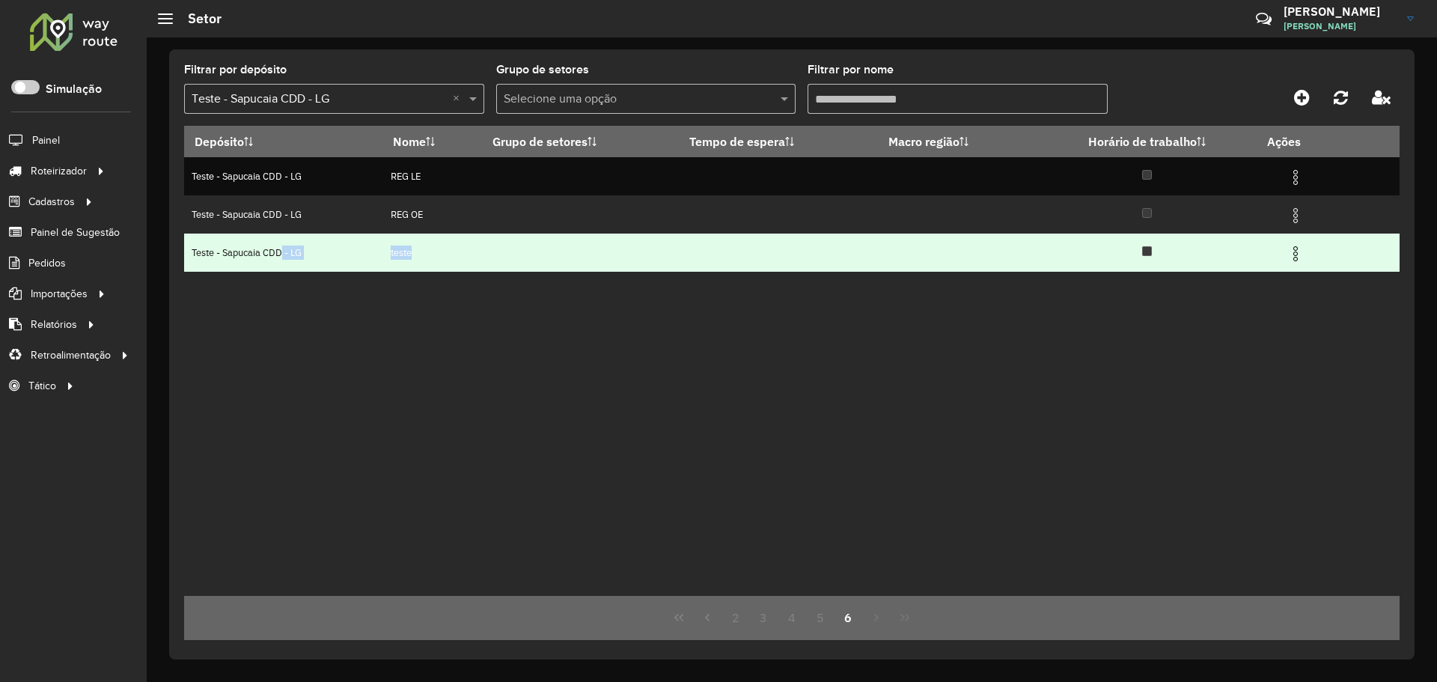
drag, startPoint x: 277, startPoint y: 253, endPoint x: 623, endPoint y: 257, distance: 346.5
click at [606, 257] on tr "Teste - Sapucaia CDD - LG teste" at bounding box center [791, 253] width 1215 height 38
drag, startPoint x: 896, startPoint y: 261, endPoint x: 922, endPoint y: 254, distance: 27.0
click at [900, 260] on td at bounding box center [957, 253] width 159 height 38
click at [1304, 255] on img at bounding box center [1296, 254] width 18 height 18
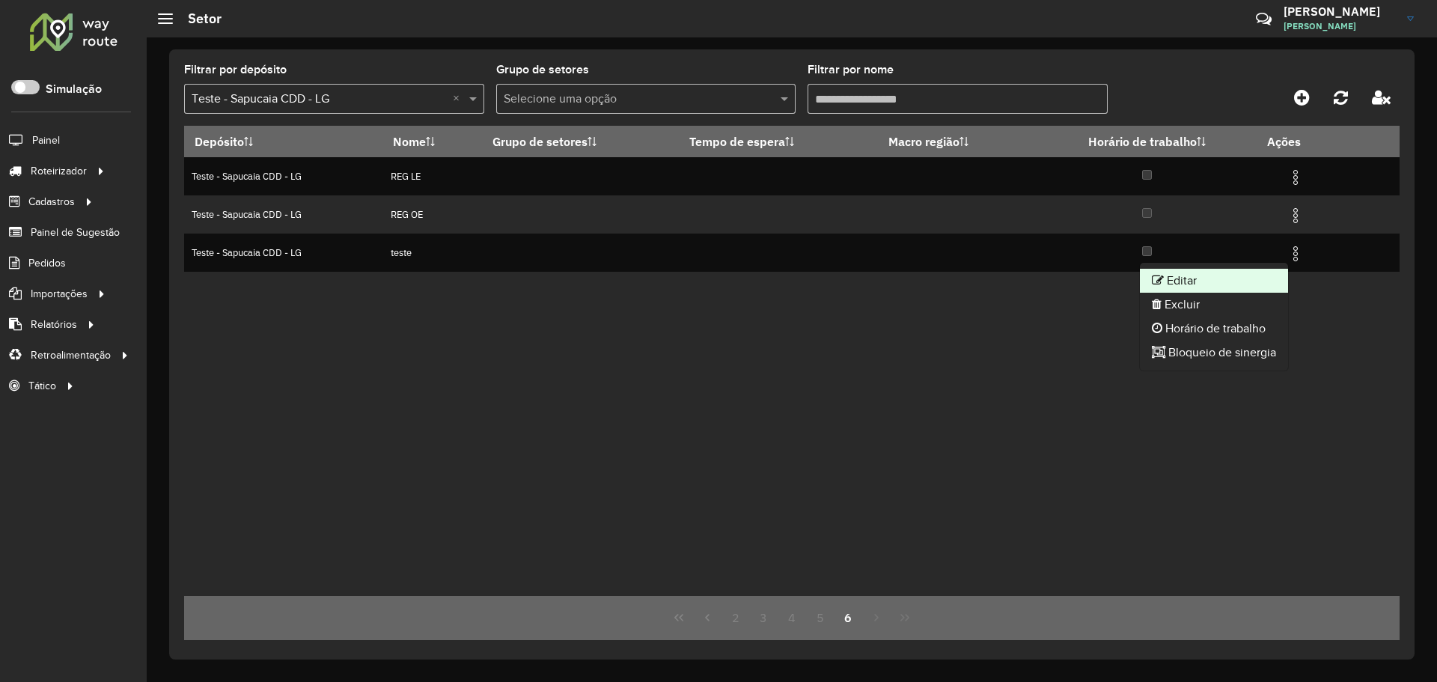
click at [1201, 290] on li "Editar" at bounding box center [1214, 281] width 148 height 24
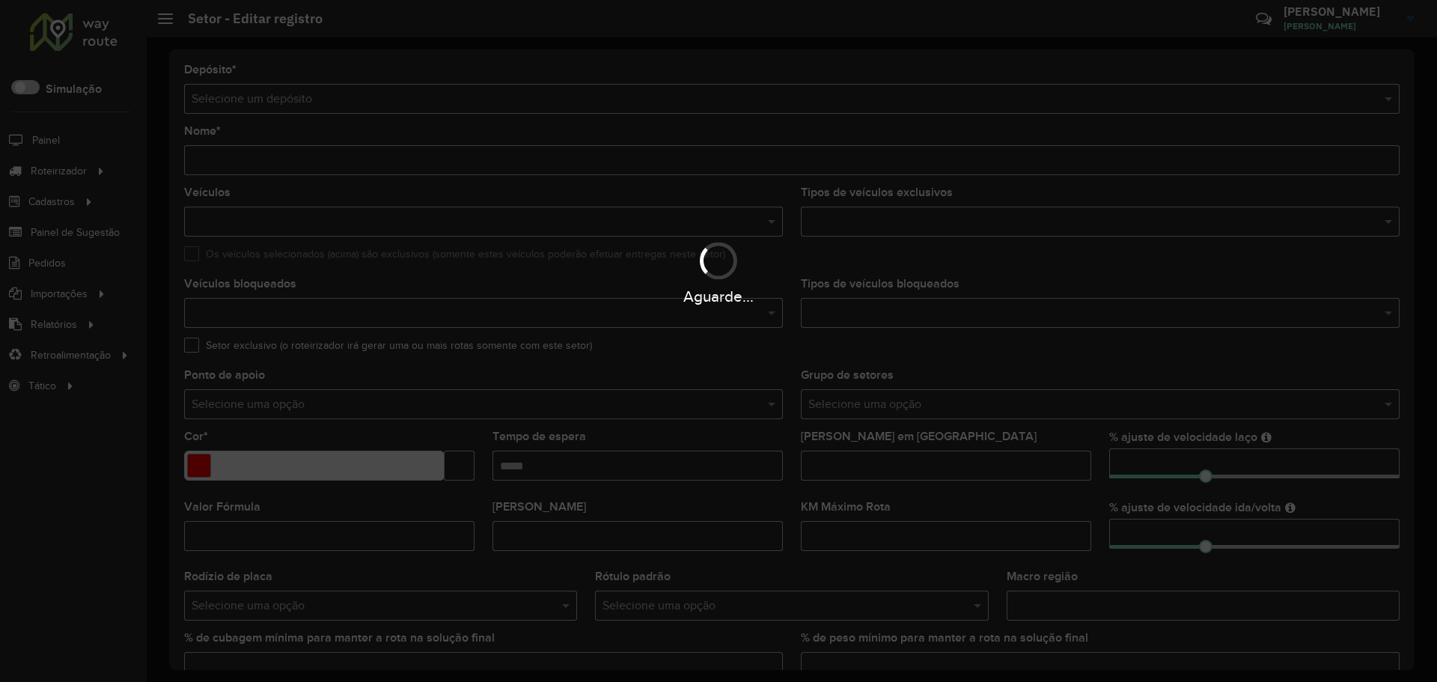
type input "*****"
type input "*******"
